Goal: Task Accomplishment & Management: Manage account settings

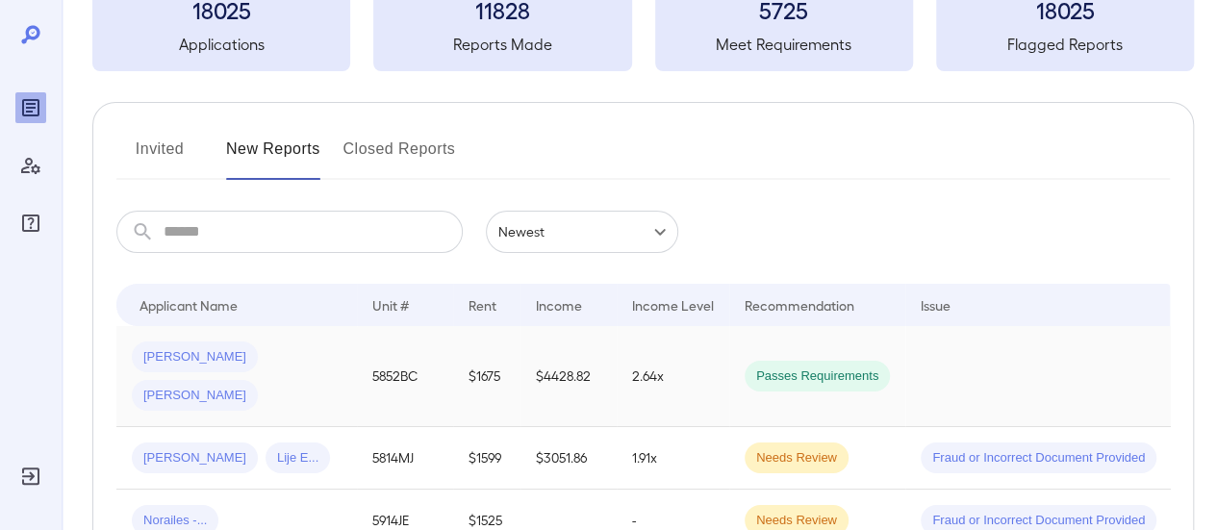
scroll to position [192, 0]
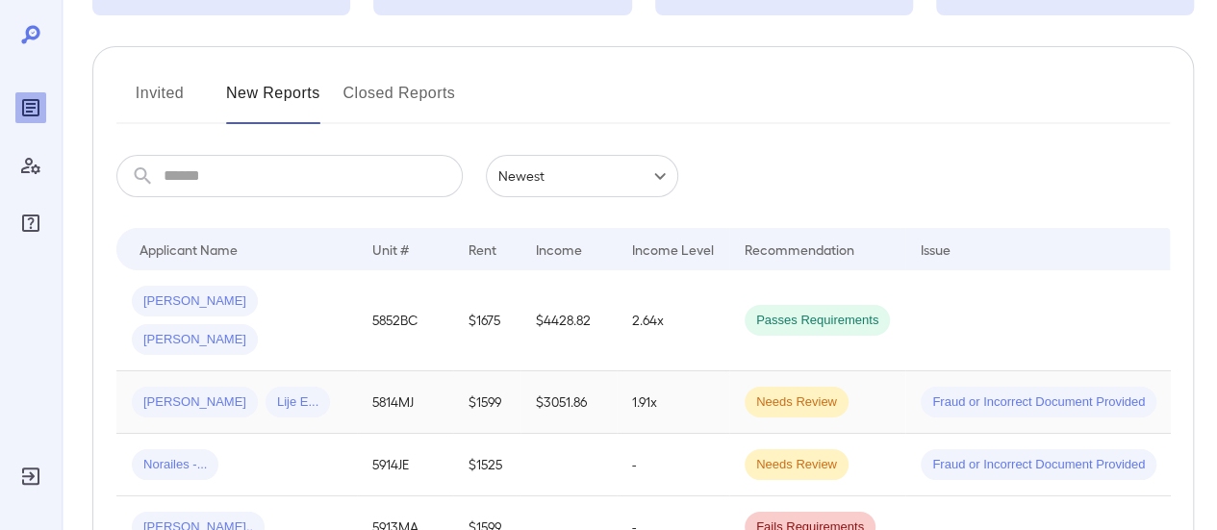
click at [317, 387] on div "[PERSON_NAME] [PERSON_NAME].." at bounding box center [237, 402] width 210 height 31
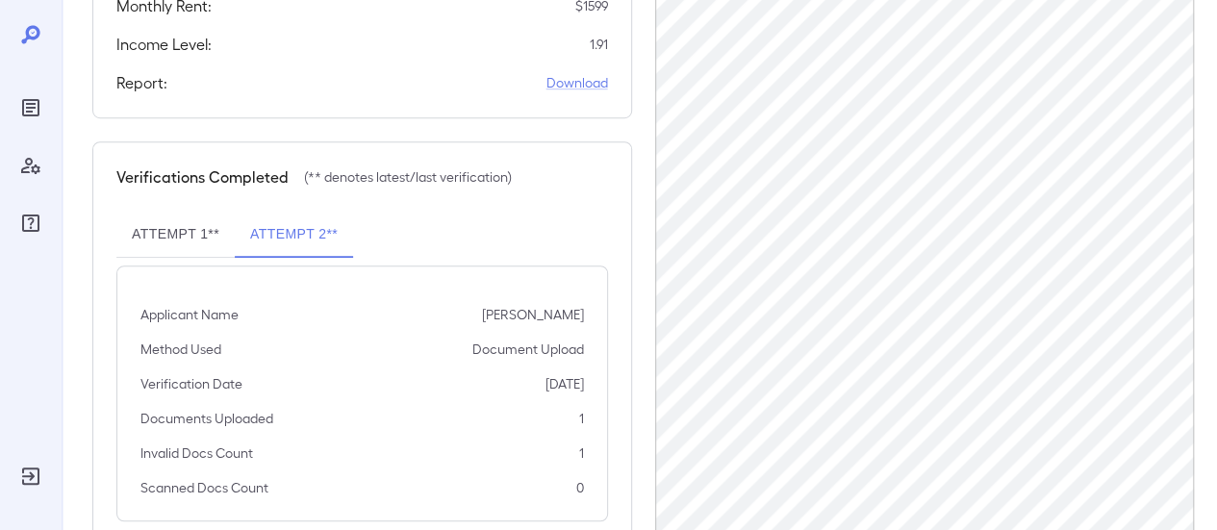
scroll to position [577, 0]
click at [154, 216] on button "Attempt 1**" at bounding box center [175, 233] width 118 height 46
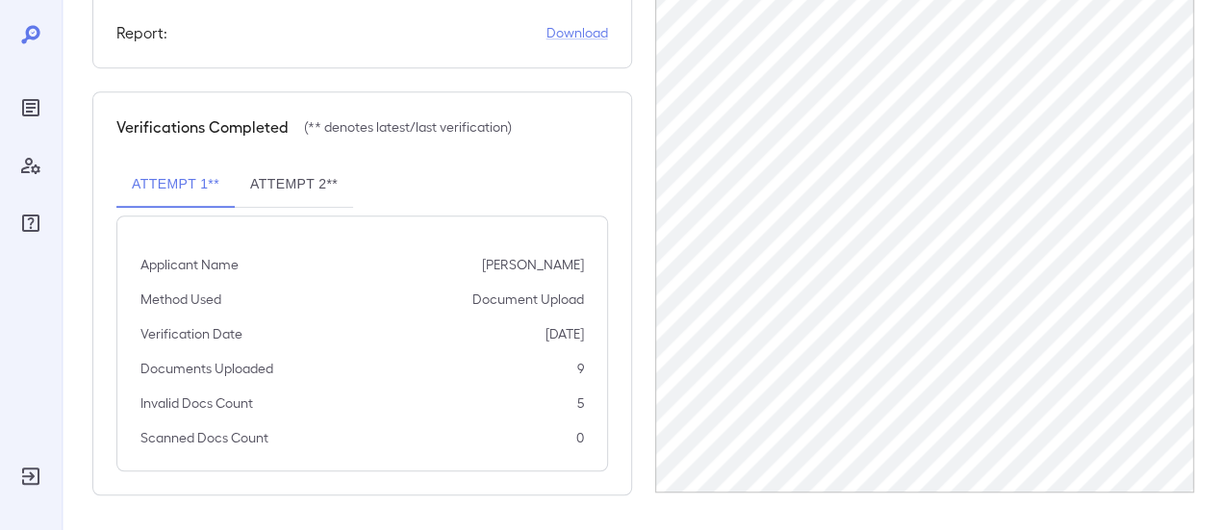
click at [304, 177] on button "Attempt 2**" at bounding box center [294, 185] width 118 height 46
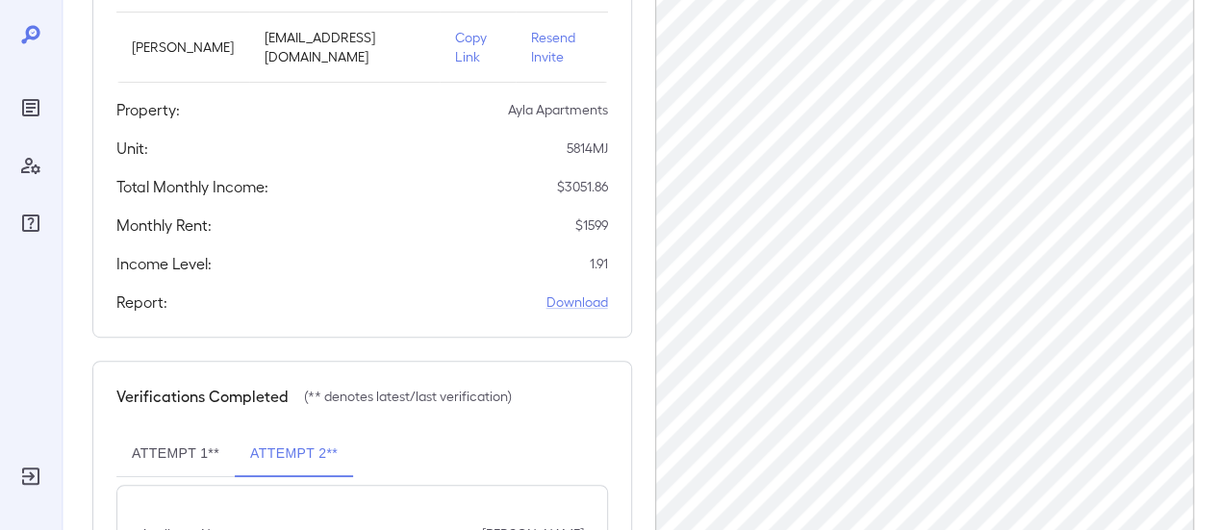
scroll to position [433, 0]
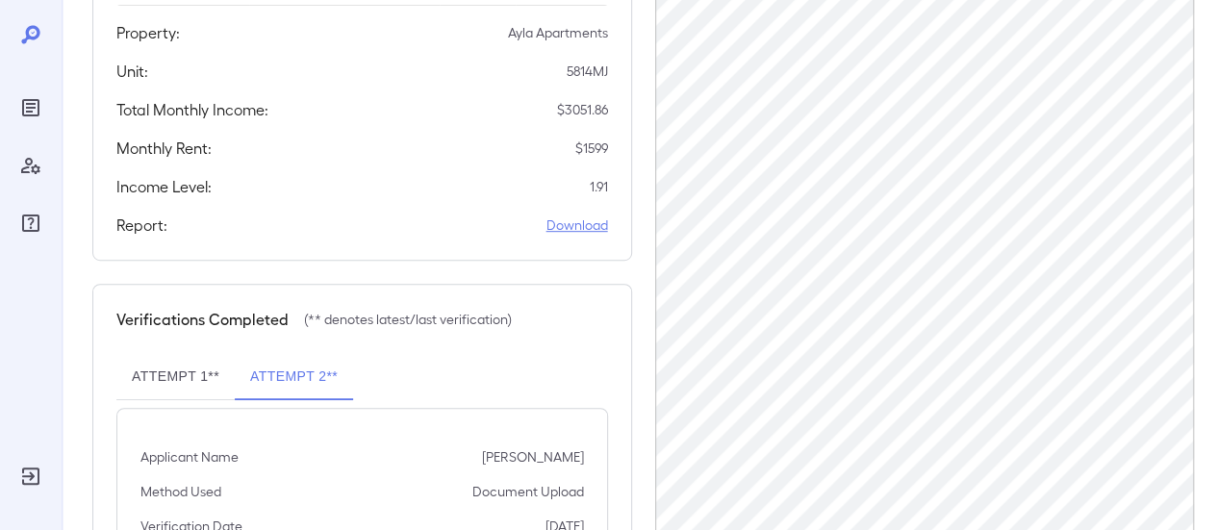
click at [566, 226] on link "Download" at bounding box center [577, 224] width 62 height 19
click at [588, 224] on link "Download" at bounding box center [577, 224] width 62 height 19
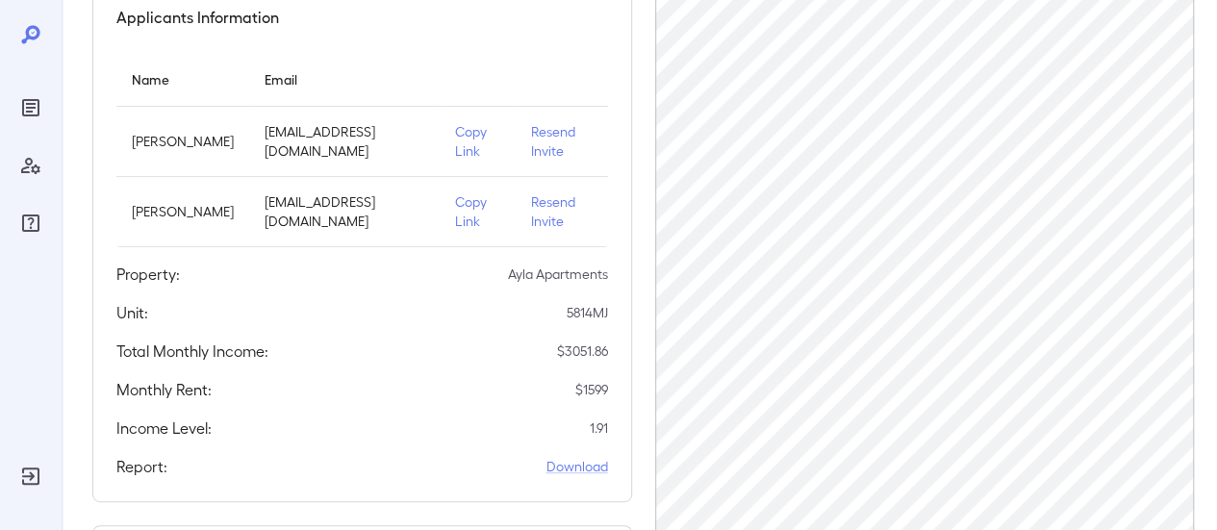
scroll to position [192, 0]
click at [555, 134] on p "Resend Invite" at bounding box center [562, 140] width 62 height 38
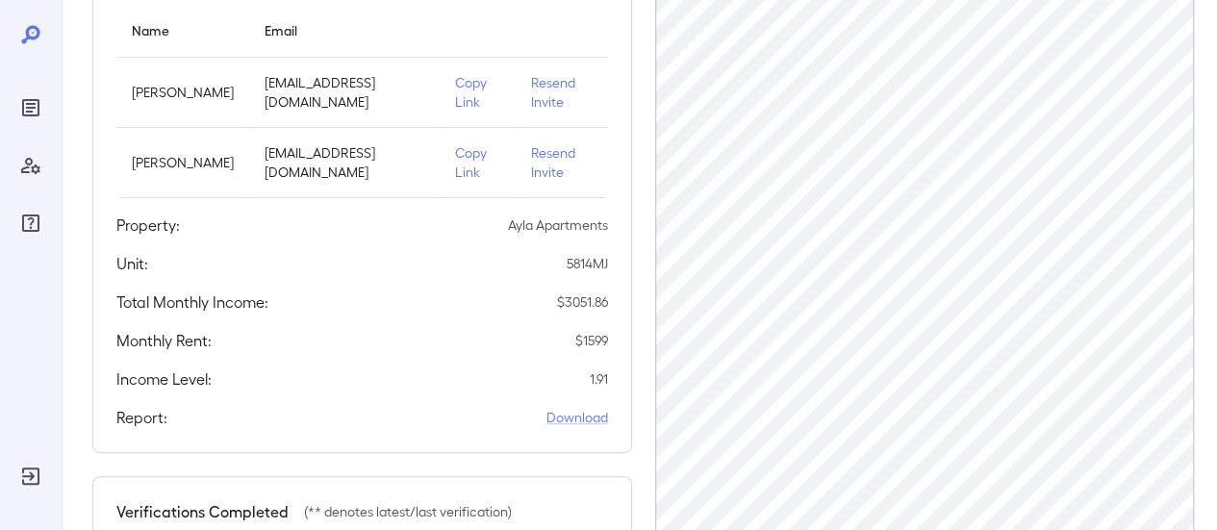
scroll to position [144, 0]
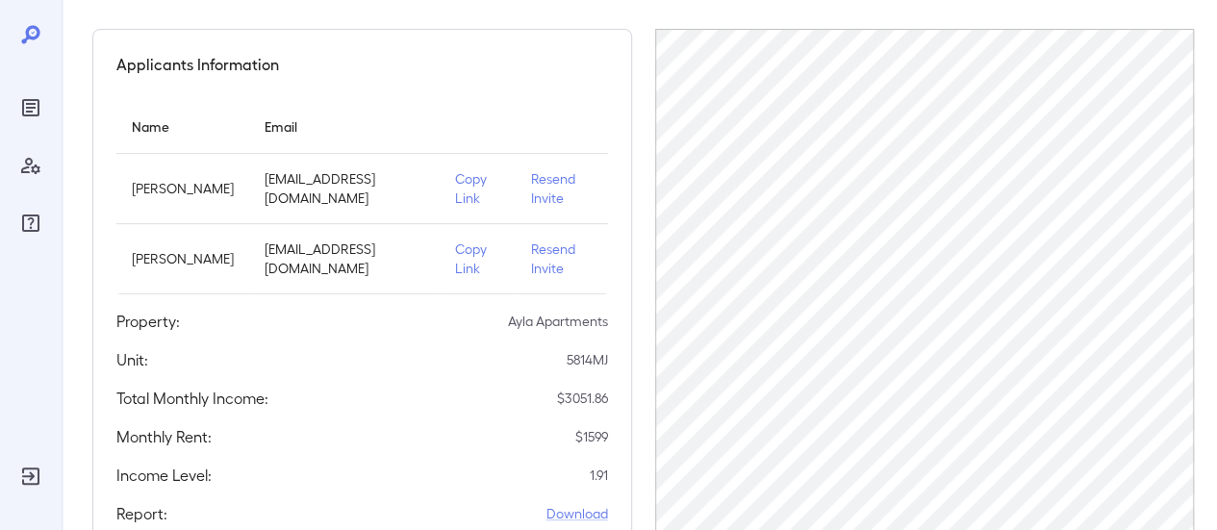
click at [461, 252] on p "Copy Link" at bounding box center [477, 259] width 45 height 38
